Goal: Information Seeking & Learning: Learn about a topic

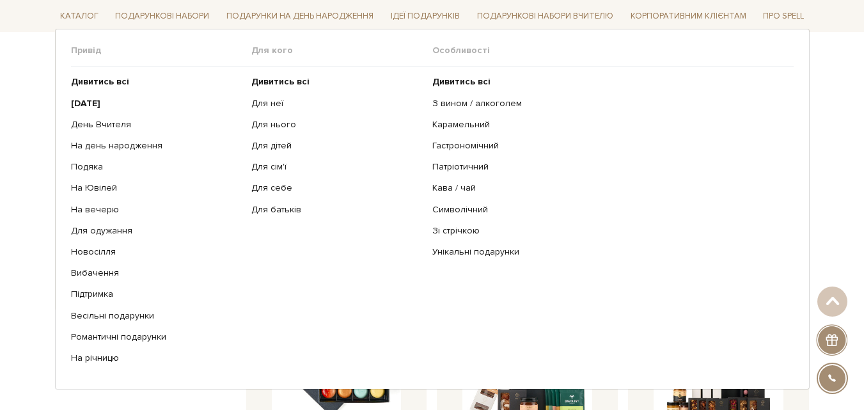
scroll to position [320, 0]
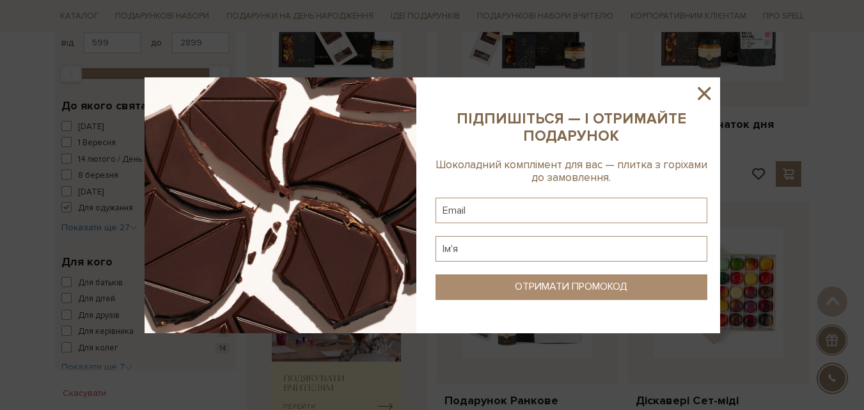
click at [697, 100] on icon at bounding box center [704, 93] width 22 height 22
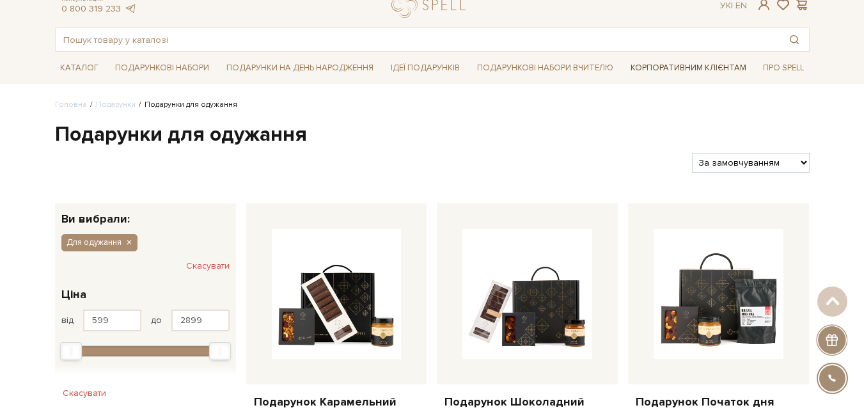
scroll to position [0, 0]
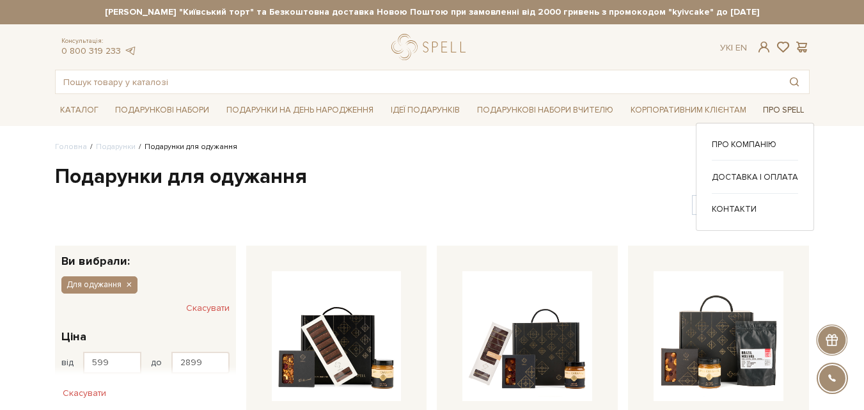
click at [772, 109] on link "Про Spell" at bounding box center [783, 110] width 51 height 20
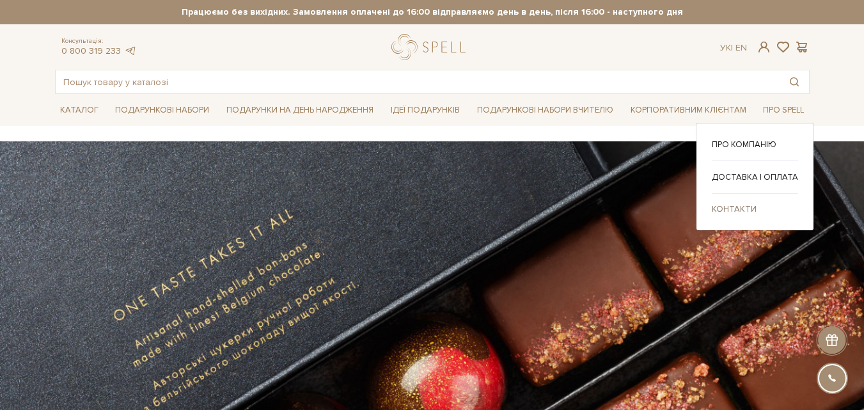
click at [747, 206] on link "Контакти" at bounding box center [755, 209] width 86 height 12
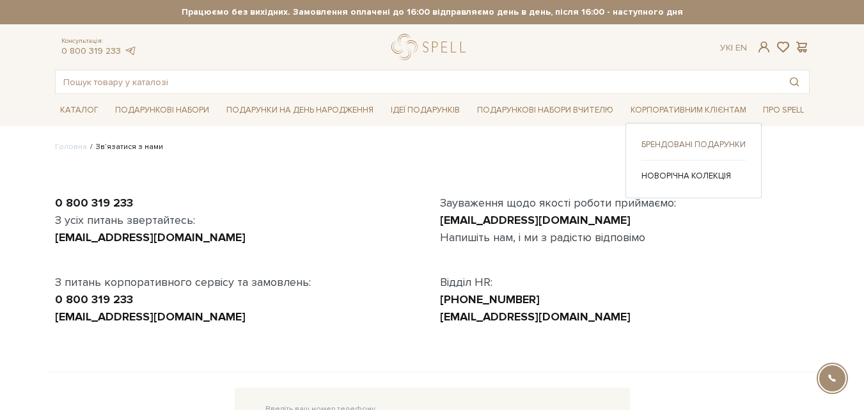
click at [692, 143] on link "Брендовані подарунки" at bounding box center [693, 145] width 104 height 12
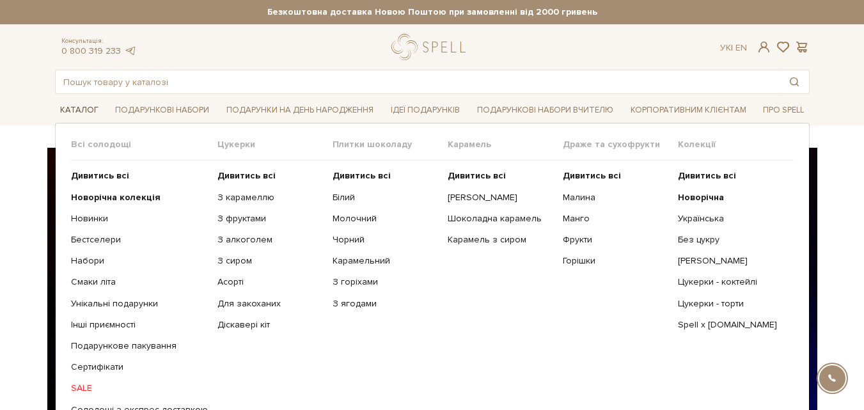
click at [66, 107] on link "Каталог" at bounding box center [79, 110] width 49 height 20
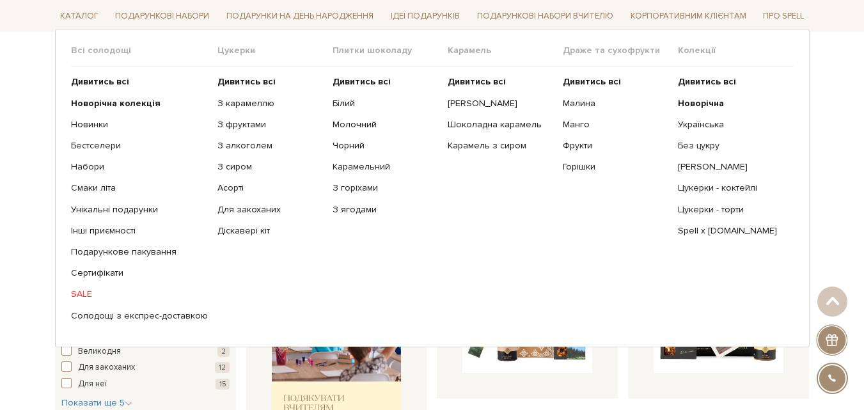
scroll to position [320, 0]
click at [238, 51] on span "Цукерки" at bounding box center [274, 51] width 115 height 12
click at [248, 79] on b "Дивитись всі" at bounding box center [246, 81] width 58 height 11
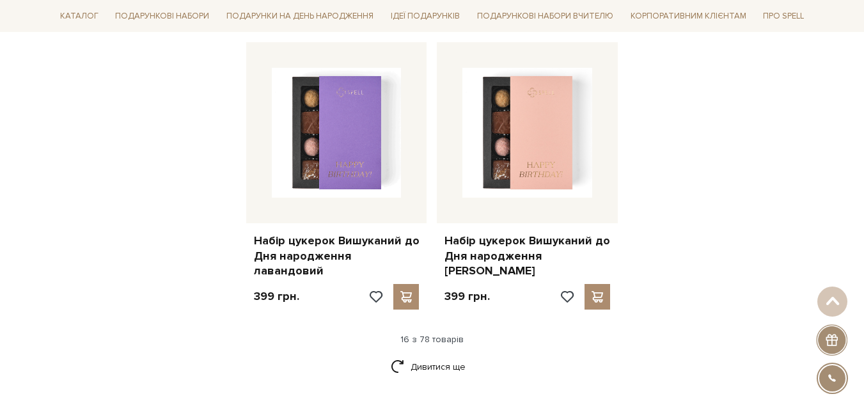
scroll to position [1662, 0]
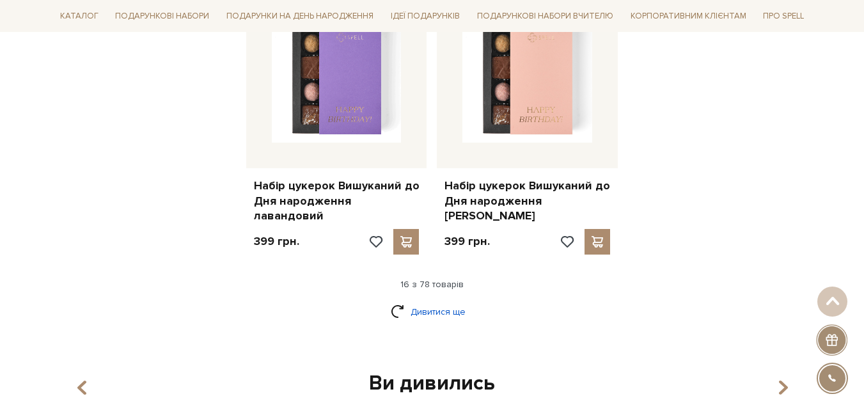
click at [413, 300] on link "Дивитися ще" at bounding box center [432, 311] width 83 height 22
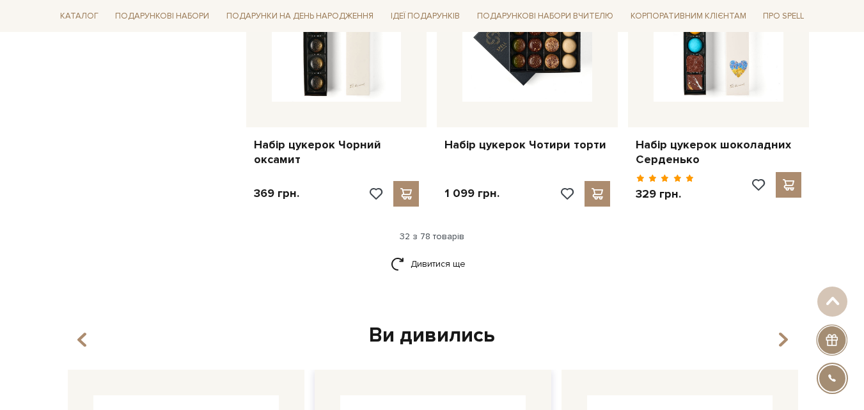
scroll to position [3132, 0]
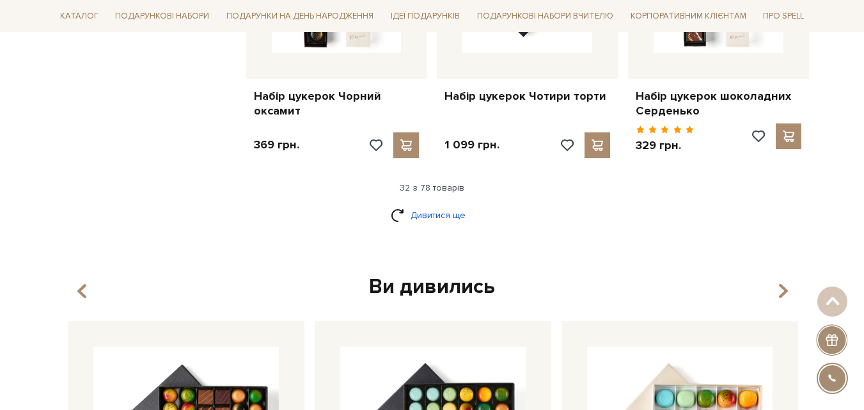
click at [424, 204] on link "Дивитися ще" at bounding box center [432, 215] width 83 height 22
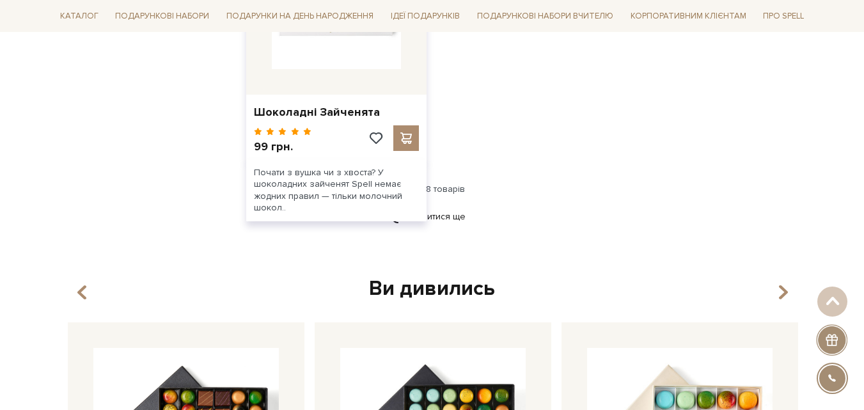
scroll to position [4858, 0]
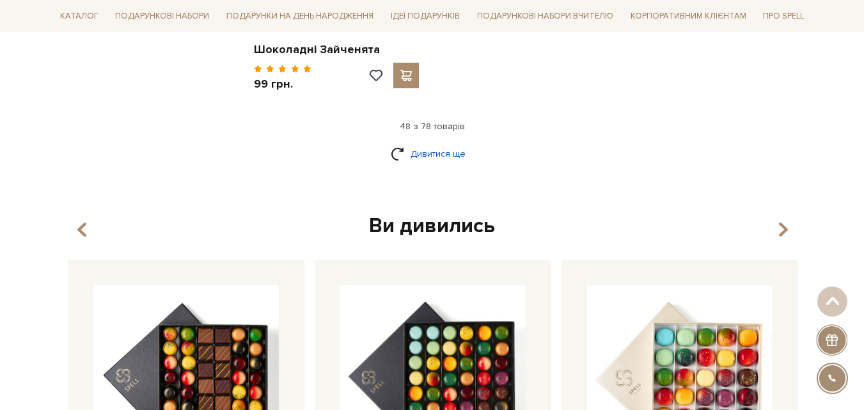
click at [446, 143] on link "Дивитися ще" at bounding box center [432, 154] width 83 height 22
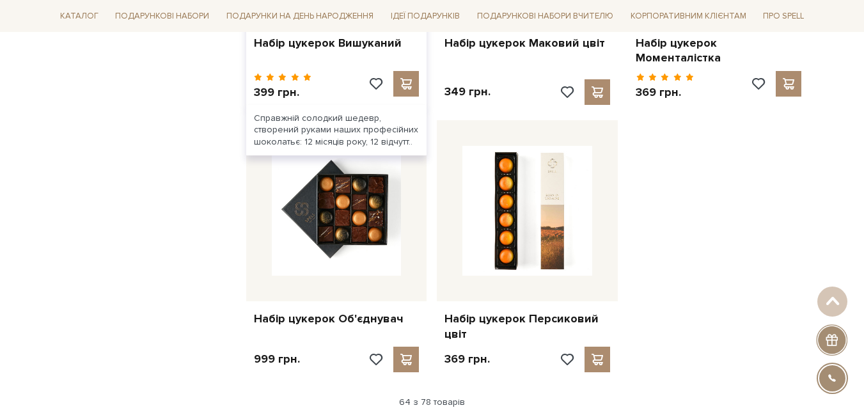
scroll to position [6009, 0]
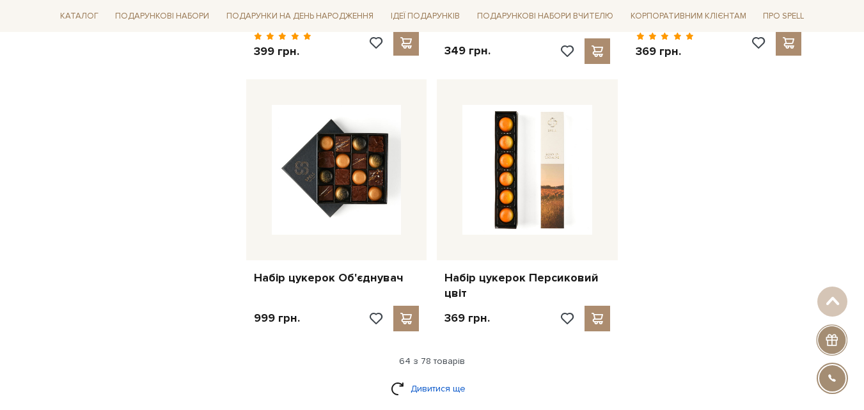
click at [428, 377] on link "Дивитися ще" at bounding box center [432, 388] width 83 height 22
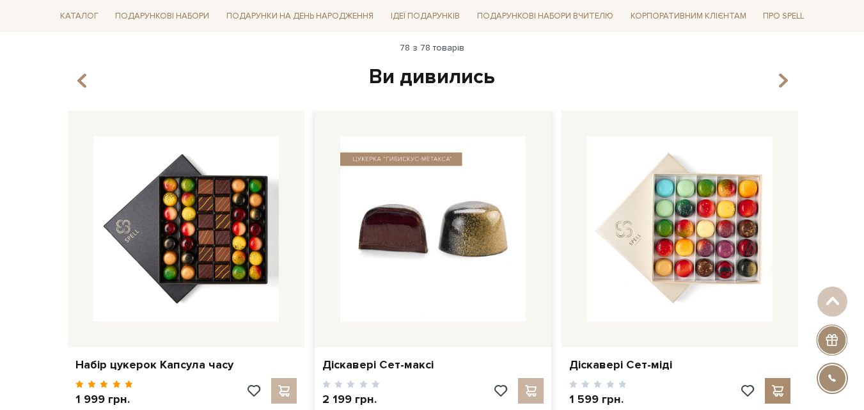
scroll to position [7607, 0]
